Goal: Information Seeking & Learning: Learn about a topic

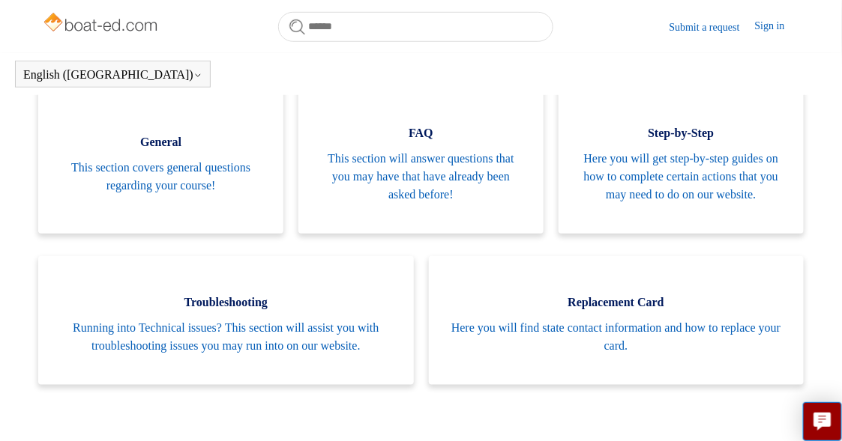
scroll to position [333, 0]
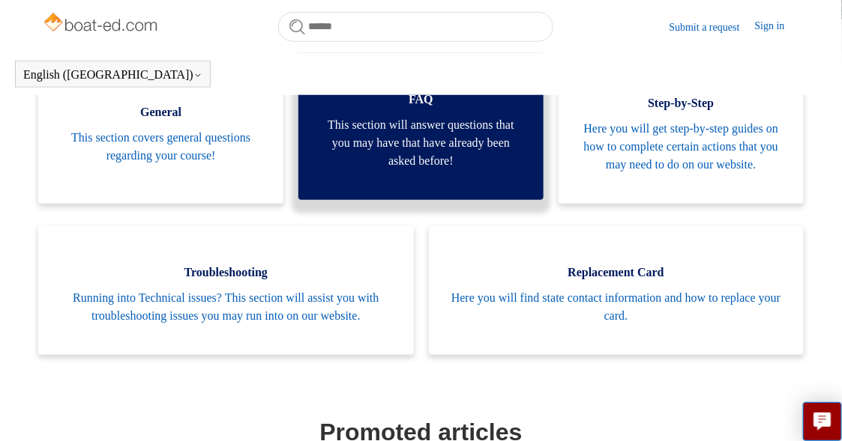
click at [417, 157] on span "This section will answer questions that you may have that have already been ask…" at bounding box center [421, 143] width 200 height 54
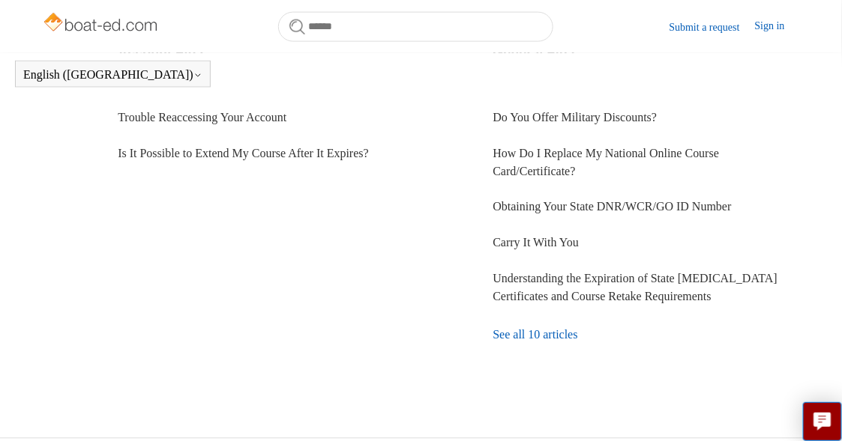
scroll to position [605, 0]
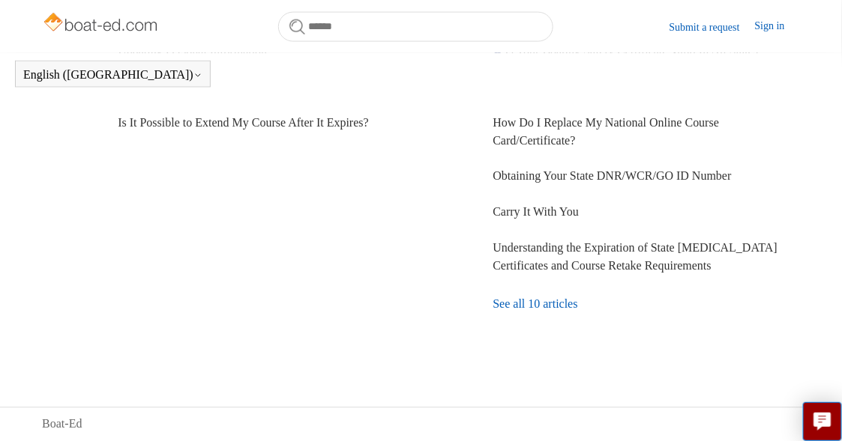
click at [522, 303] on link "See all 10 articles" at bounding box center [646, 305] width 306 height 40
